Goal: Transaction & Acquisition: Subscribe to service/newsletter

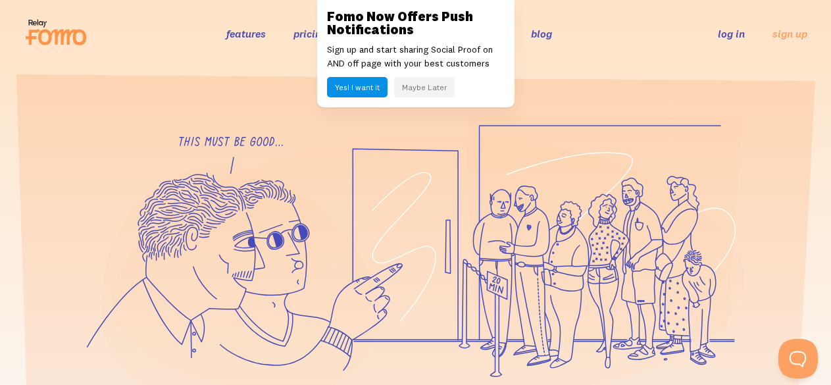
scroll to position [27, 0]
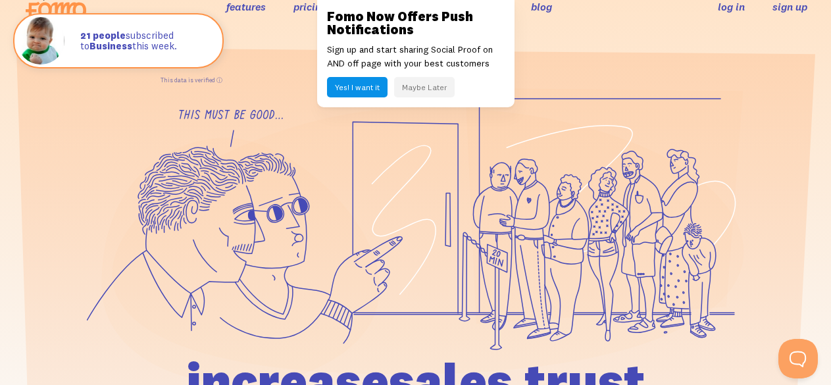
click at [776, 4] on link "sign up" at bounding box center [790, 7] width 35 height 14
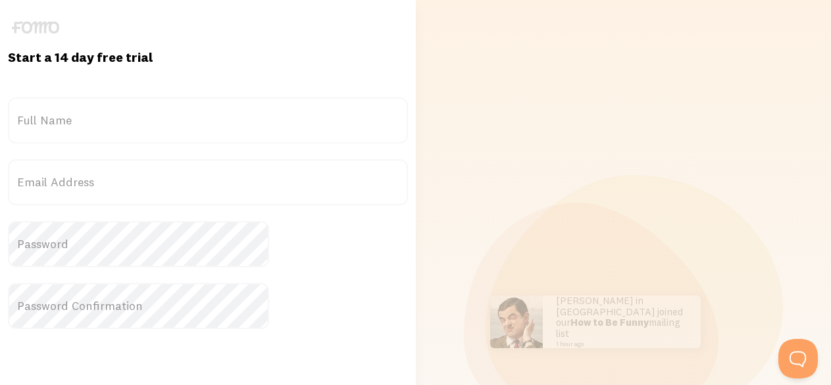
scroll to position [21, 0]
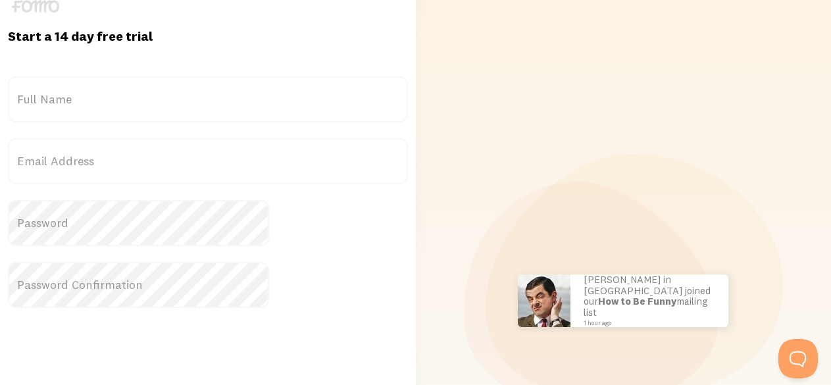
click at [20, 6] on img at bounding box center [35, 6] width 47 height 13
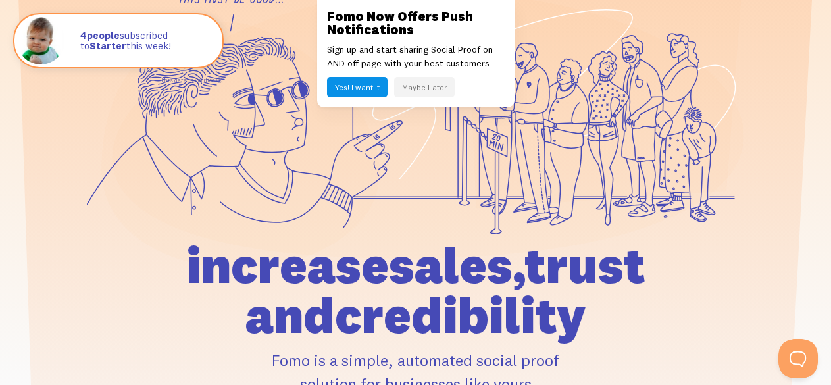
scroll to position [145, 0]
